Goal: Task Accomplishment & Management: Manage account settings

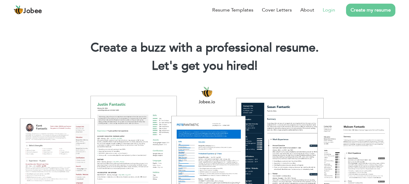
click at [327, 12] on link "Login" at bounding box center [329, 9] width 12 height 7
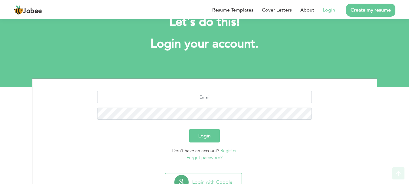
scroll to position [45, 0]
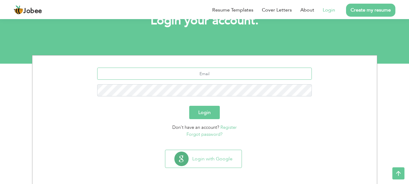
click at [232, 71] on input "text" at bounding box center [204, 74] width 215 height 12
type input "khizarahmed1901@gmail.com"
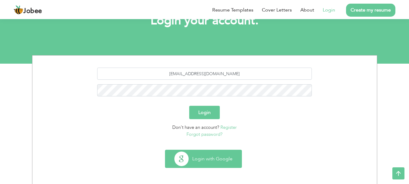
click at [199, 161] on button "Login with Google" at bounding box center [203, 159] width 76 height 18
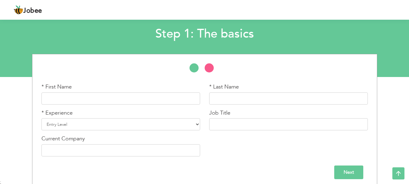
scroll to position [31, 0]
